Goal: Task Accomplishment & Management: Complete application form

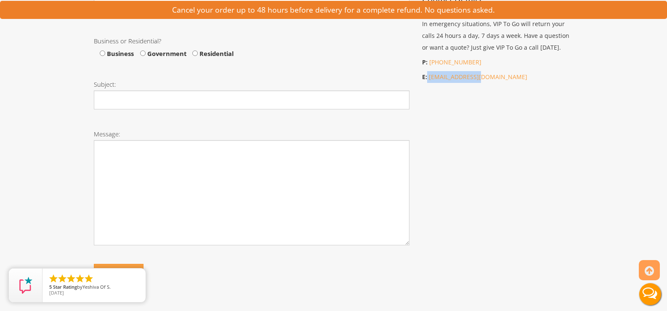
drag, startPoint x: 471, startPoint y: 78, endPoint x: 427, endPoint y: 79, distance: 43.8
click at [427, 79] on p "E: [EMAIL_ADDRESS][DOMAIN_NAME]" at bounding box center [497, 77] width 151 height 12
copy p "[EMAIL_ADDRESS][DOMAIN_NAME]"
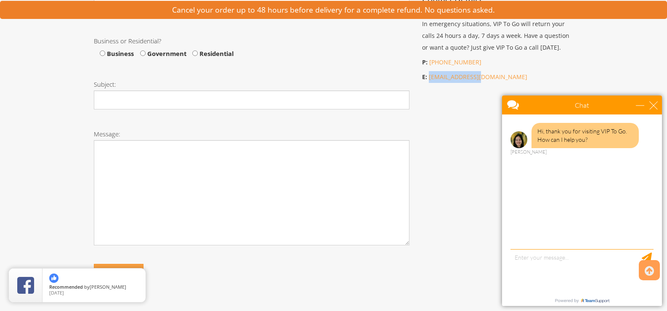
drag, startPoint x: 483, startPoint y: 81, endPoint x: 428, endPoint y: 84, distance: 54.4
copy link "[EMAIL_ADDRESS][DOMAIN_NAME]"
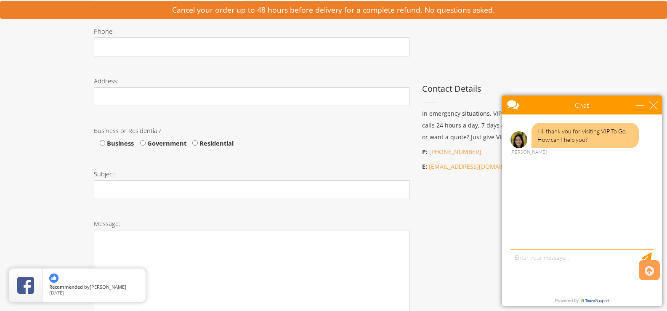
scroll to position [294, 0]
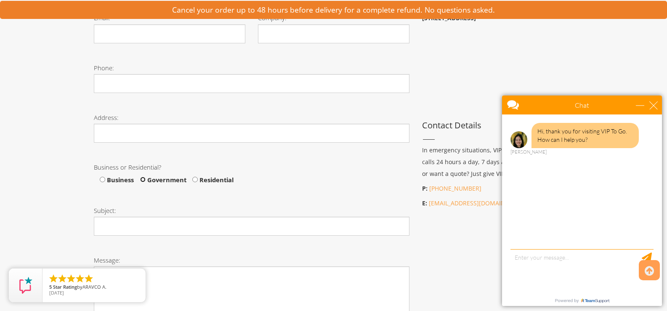
click at [143, 179] on input "Government" at bounding box center [142, 179] width 5 height 5
radio input "true"
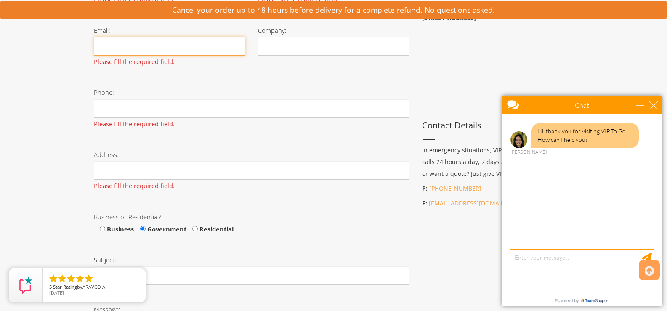
click at [182, 46] on input "Email:" at bounding box center [169, 46] width 151 height 19
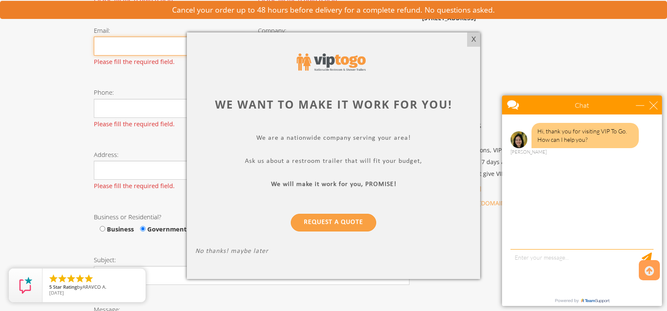
type input "[EMAIL_ADDRESS][DOMAIN_NAME]"
type input "[PERSON_NAME]"
type input "Siwpe Resources"
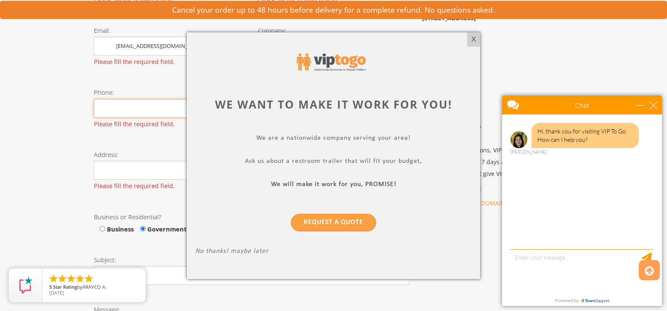
type input "5719466950"
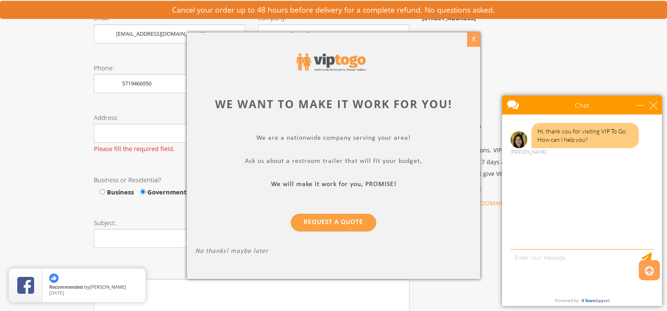
click at [473, 39] on div "X" at bounding box center [473, 39] width 13 height 14
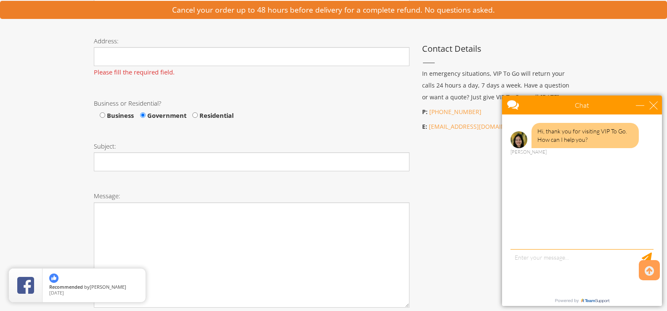
scroll to position [462, 0]
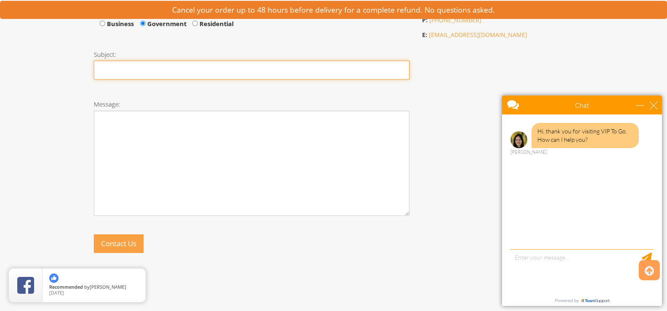
click at [128, 69] on input "Subject:" at bounding box center [252, 70] width 316 height 19
paste input "Request for Price Quotation for Shower Trailer"
type input "Request for Price Quotation for Shower Trailer"
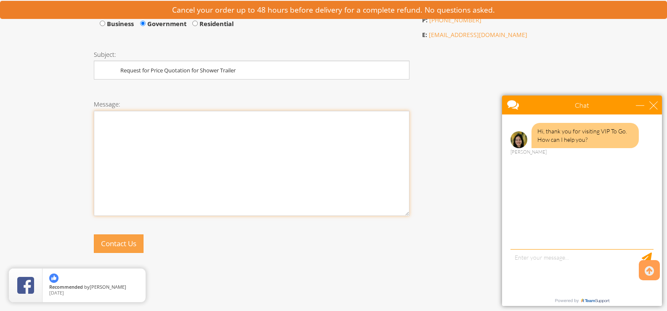
click at [223, 125] on textarea "Message:" at bounding box center [252, 163] width 316 height 105
paste textarea "Lorem Ipsum Dolo, S amet cons adipi elits doe temp. Incid Utlaboree DOL ma aliq…"
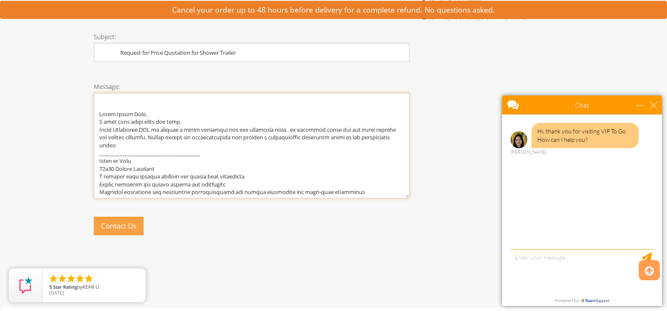
scroll to position [504, 0]
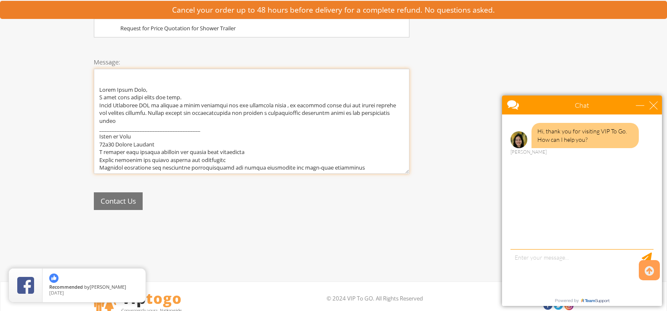
type textarea "Lorem Ipsum Dolo, S amet cons adipi elits doe temp. Incid Utlaboree DOL ma aliq…"
click at [120, 202] on button "Contact Us" at bounding box center [118, 201] width 49 height 18
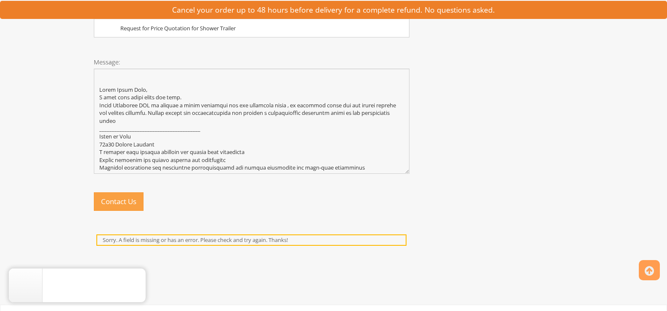
scroll to position [0, 0]
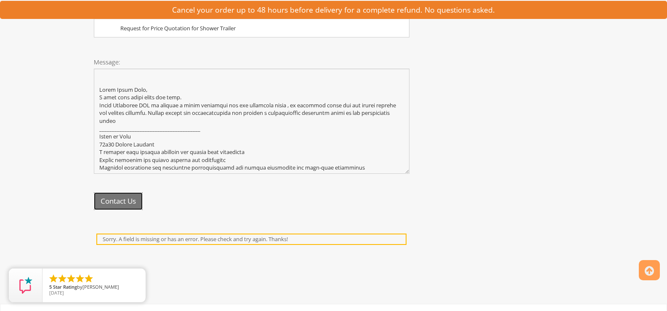
click at [119, 199] on button "Contact Us" at bounding box center [118, 201] width 49 height 18
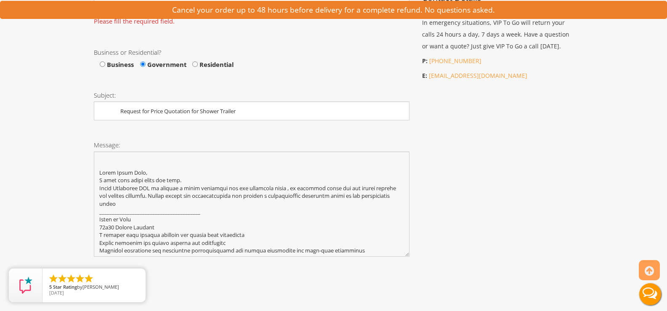
scroll to position [336, 0]
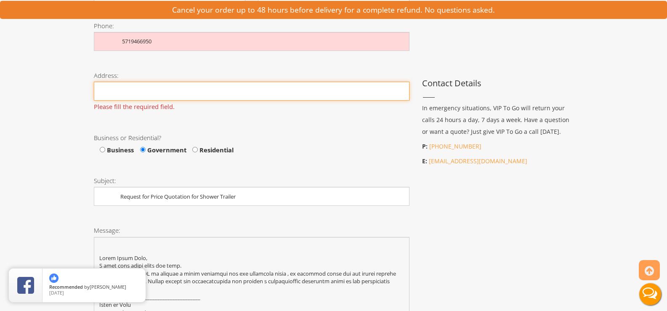
click at [171, 87] on input "Phone:" at bounding box center [252, 91] width 316 height 19
paste input "[GEOGRAPHIC_DATA] [GEOGRAPHIC_DATA]"
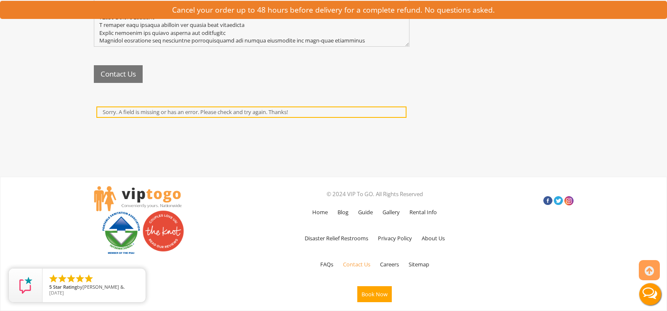
type input "[GEOGRAPHIC_DATA] [GEOGRAPHIC_DATA]"
click at [133, 74] on button "Contact Us" at bounding box center [118, 74] width 49 height 18
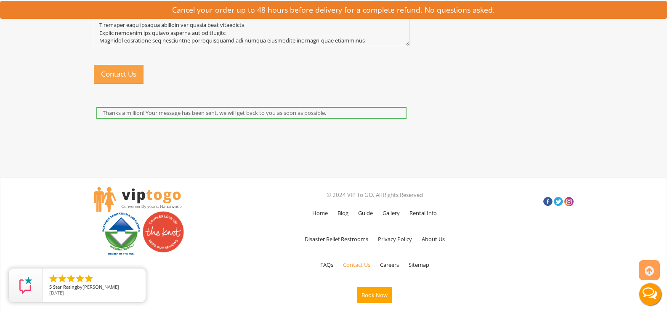
scroll to position [612, 0]
